Goal: Task Accomplishment & Management: Use online tool/utility

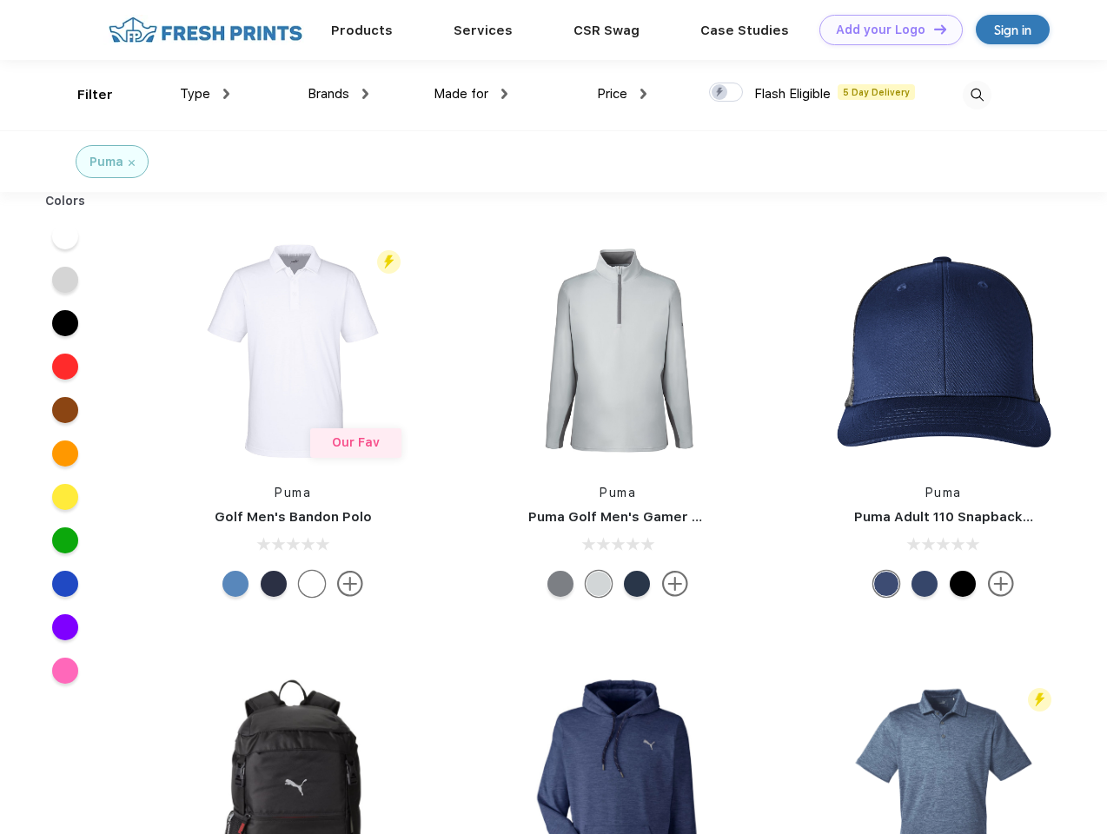
click at [884, 30] on link "Add your Logo Design Tool" at bounding box center [890, 30] width 143 height 30
click at [0, 0] on div "Design Tool" at bounding box center [0, 0] width 0 height 0
click at [932, 29] on link "Add your Logo Design Tool" at bounding box center [890, 30] width 143 height 30
click at [83, 95] on div "Filter" at bounding box center [95, 95] width 36 height 20
click at [205, 94] on span "Type" at bounding box center [195, 94] width 30 height 16
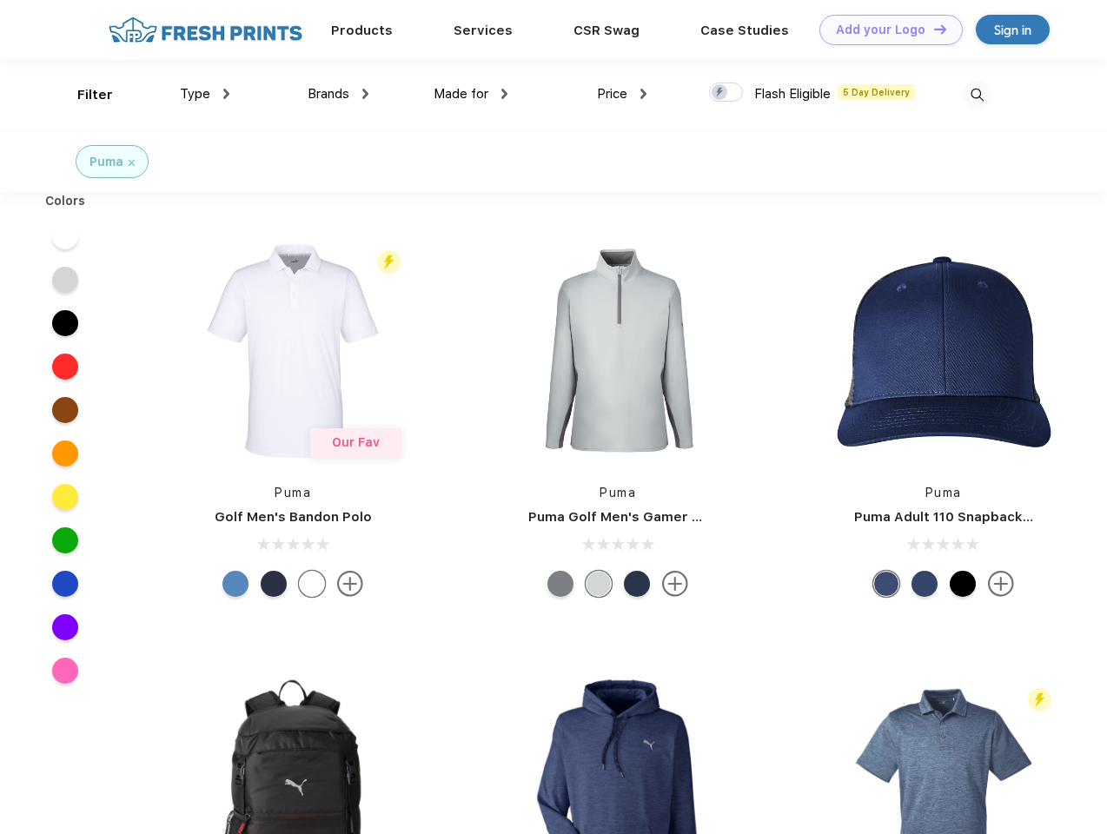
click at [338, 94] on span "Brands" at bounding box center [329, 94] width 42 height 16
click at [471, 94] on span "Made for" at bounding box center [460, 94] width 55 height 16
click at [622, 94] on span "Price" at bounding box center [612, 94] width 30 height 16
click at [726, 93] on div at bounding box center [726, 92] width 34 height 19
click at [720, 93] on input "checkbox" at bounding box center [714, 87] width 11 height 11
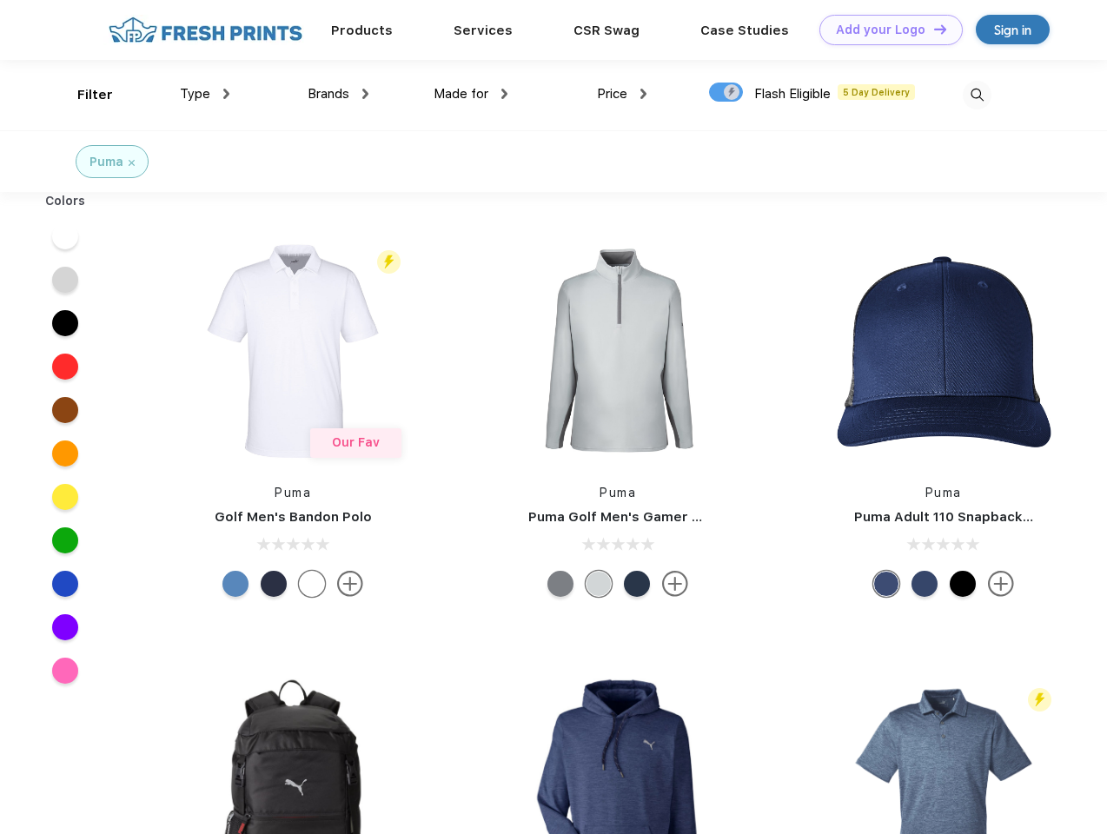
click at [976, 95] on img at bounding box center [976, 95] width 29 height 29
